Goal: Information Seeking & Learning: Learn about a topic

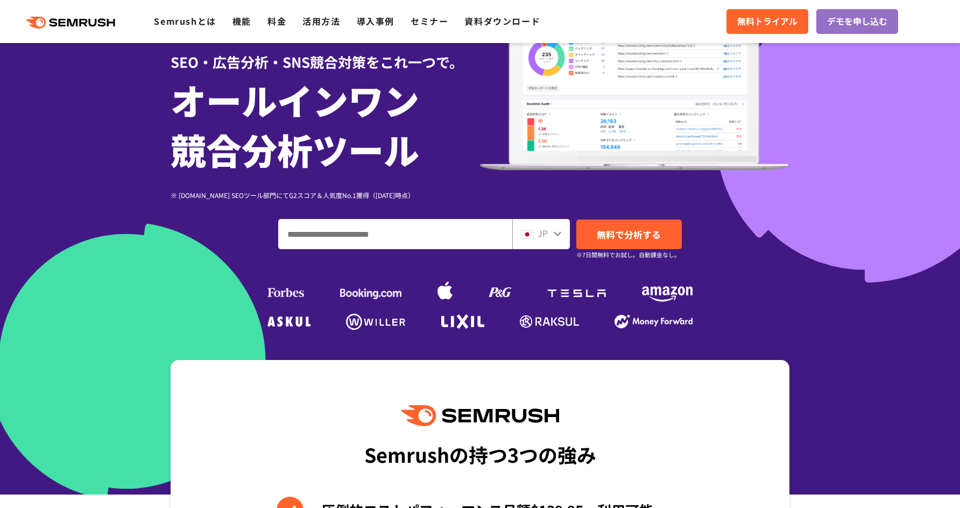
scroll to position [107, 0]
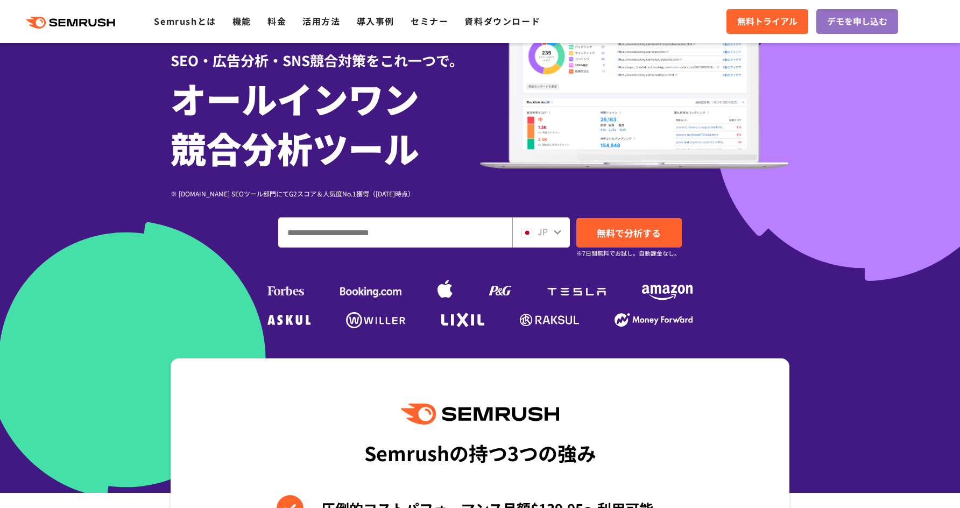
click at [333, 231] on input "ドメイン、キーワードまたはURLを入力してください" at bounding box center [395, 232] width 233 height 29
type input "*"
type input "**********"
click at [590, 223] on link "無料で分析する" at bounding box center [628, 233] width 105 height 30
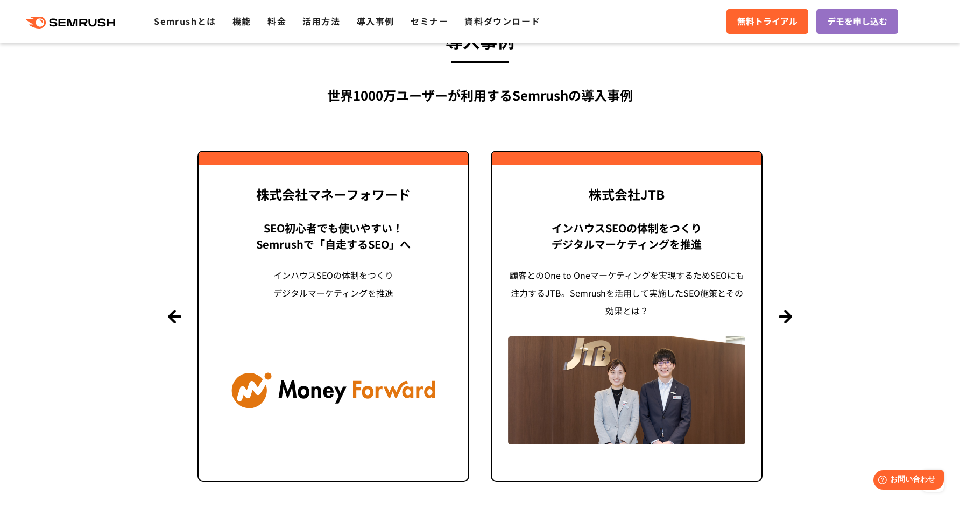
scroll to position [2539, 0]
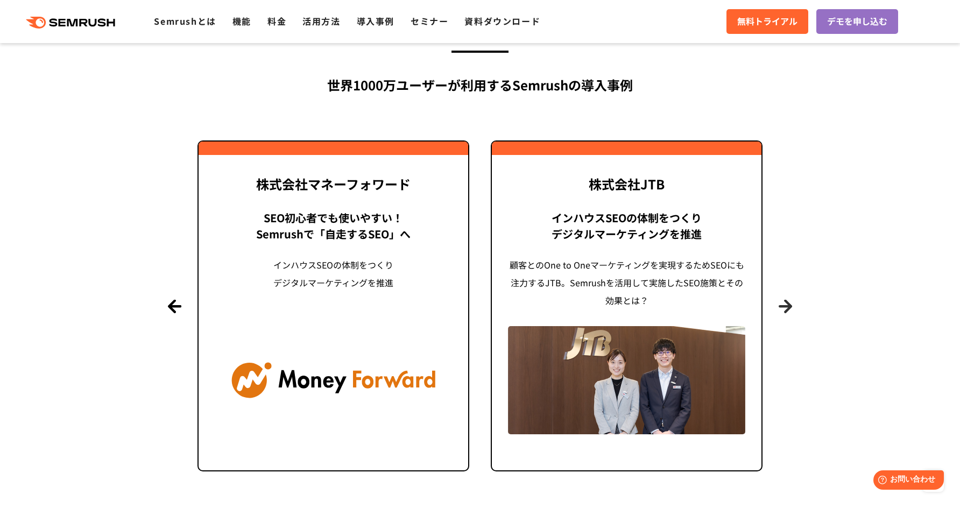
click at [789, 300] on button "Next" at bounding box center [784, 305] width 13 height 13
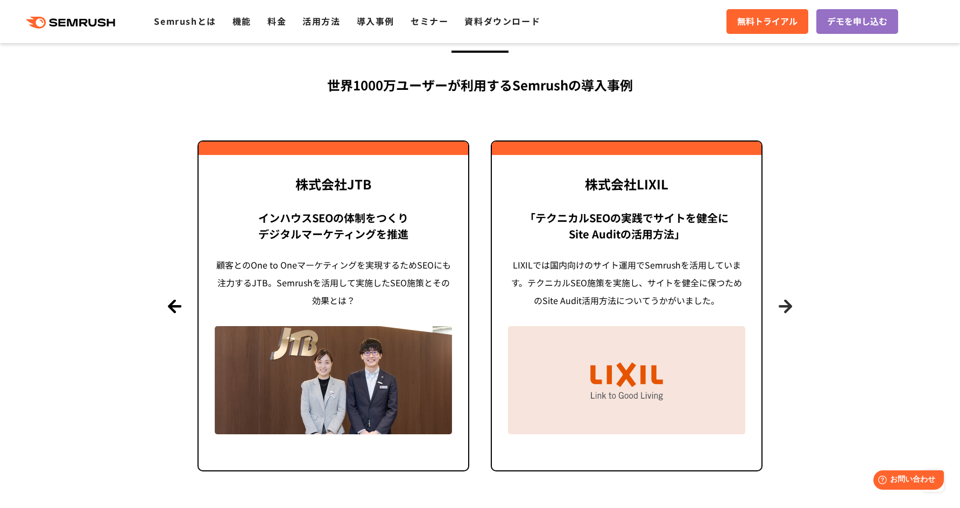
click at [789, 300] on button "Next" at bounding box center [784, 305] width 13 height 13
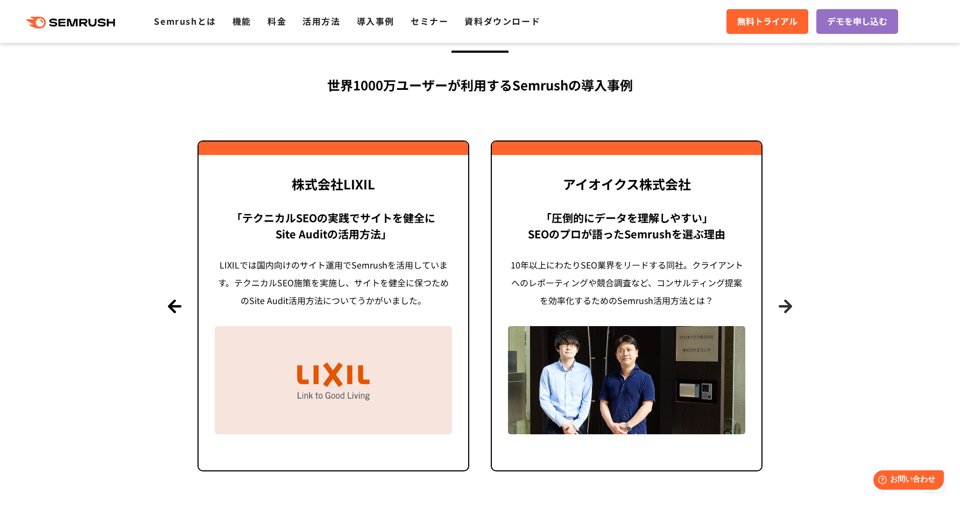
click at [789, 300] on button "Next" at bounding box center [784, 305] width 13 height 13
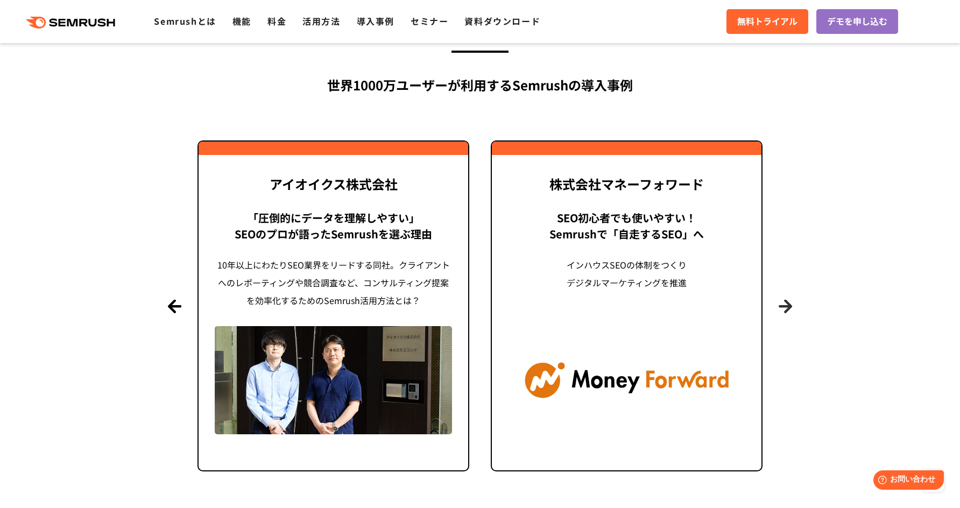
click at [789, 300] on button "Next" at bounding box center [784, 305] width 13 height 13
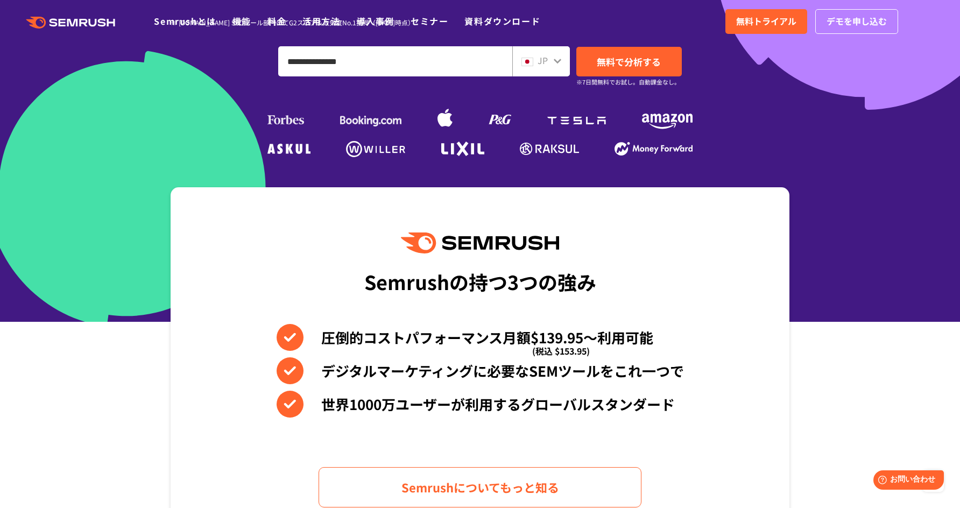
scroll to position [0, 0]
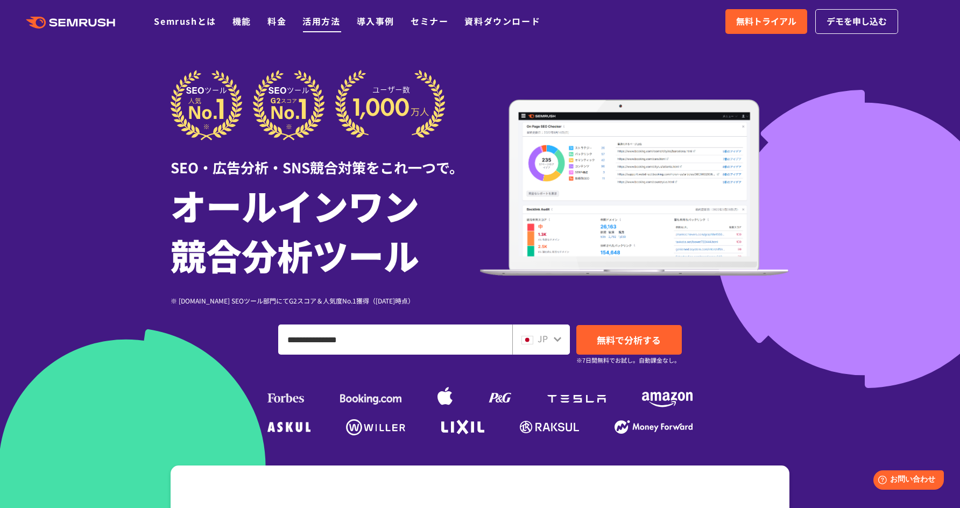
click at [322, 20] on link "活用方法" at bounding box center [321, 21] width 38 height 13
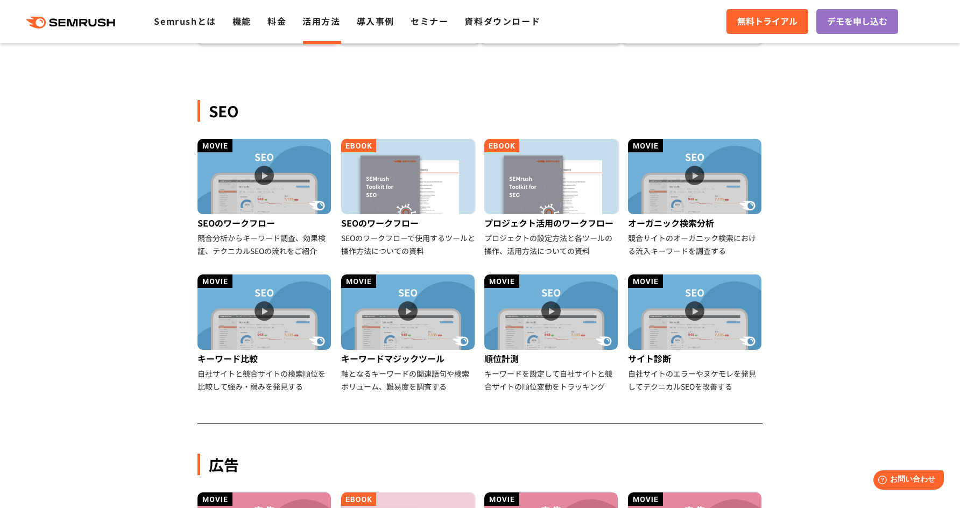
scroll to position [213, 0]
